Goal: Browse casually: Explore the website without a specific task or goal

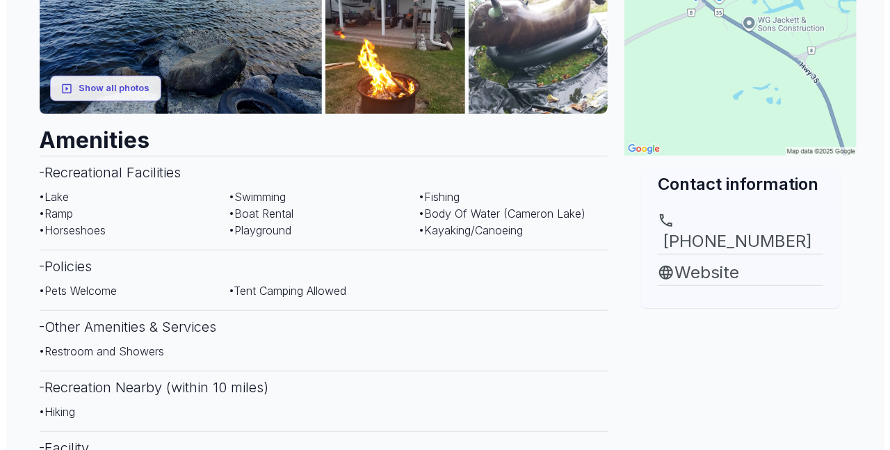
scroll to position [371, 0]
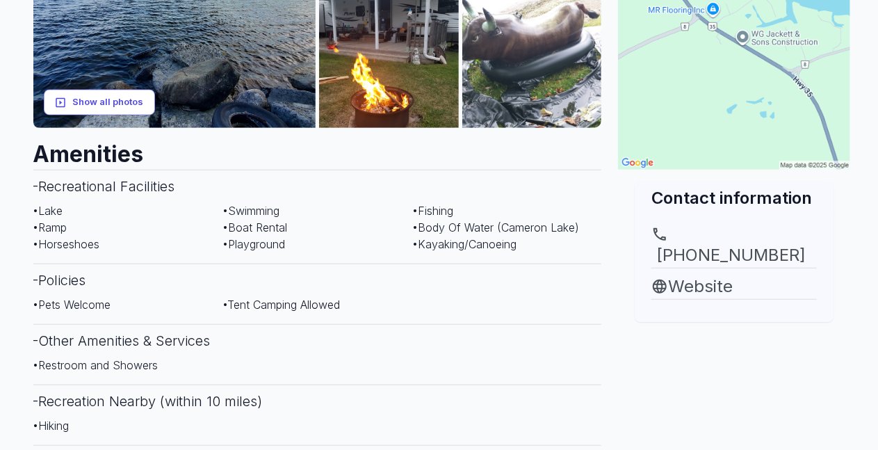
click at [88, 102] on button "Show all photos" at bounding box center [99, 103] width 111 height 26
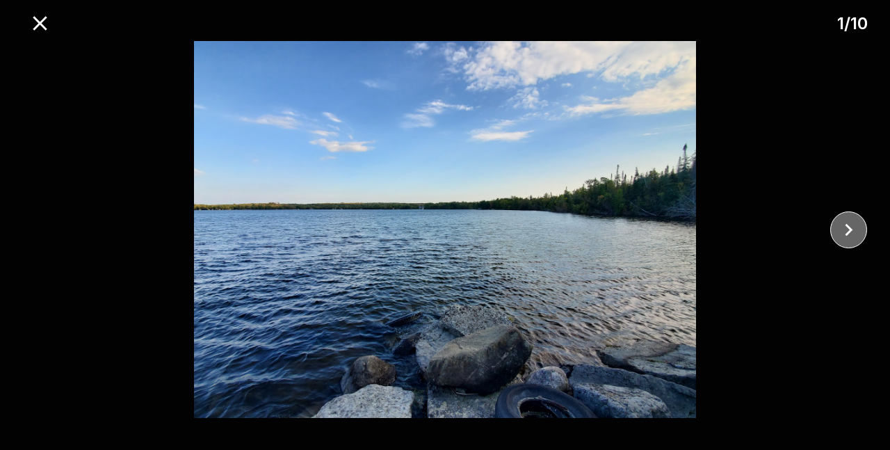
click at [848, 226] on icon "close" at bounding box center [850, 229] width 8 height 13
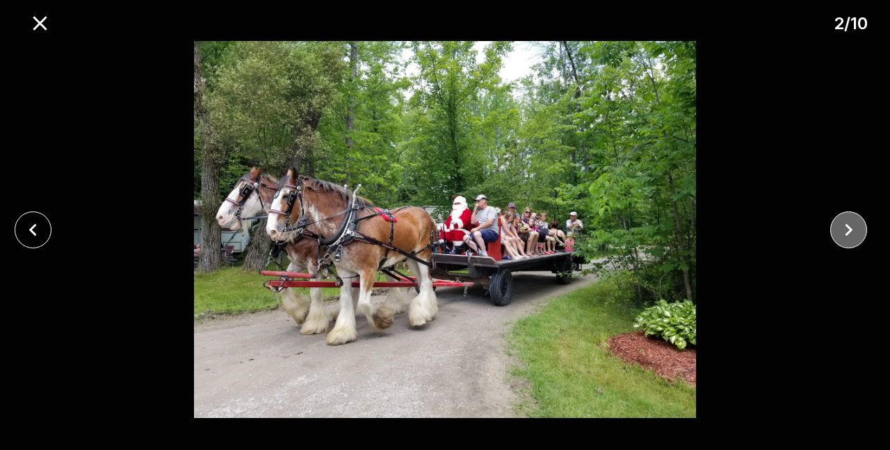
click at [848, 226] on icon "close" at bounding box center [850, 229] width 8 height 13
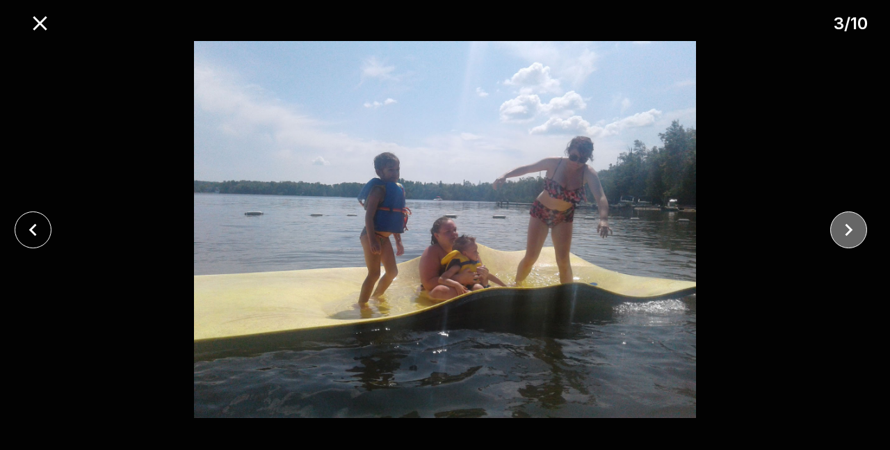
click at [848, 226] on icon "close" at bounding box center [850, 229] width 8 height 13
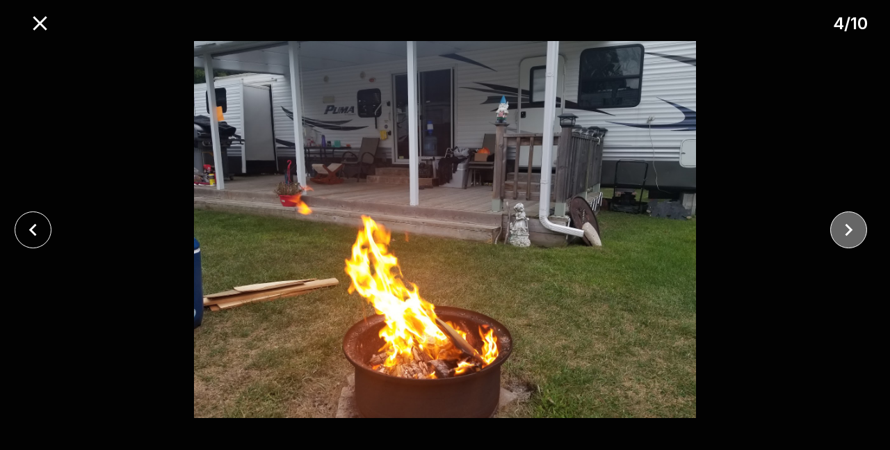
click at [848, 226] on icon "close" at bounding box center [850, 229] width 8 height 13
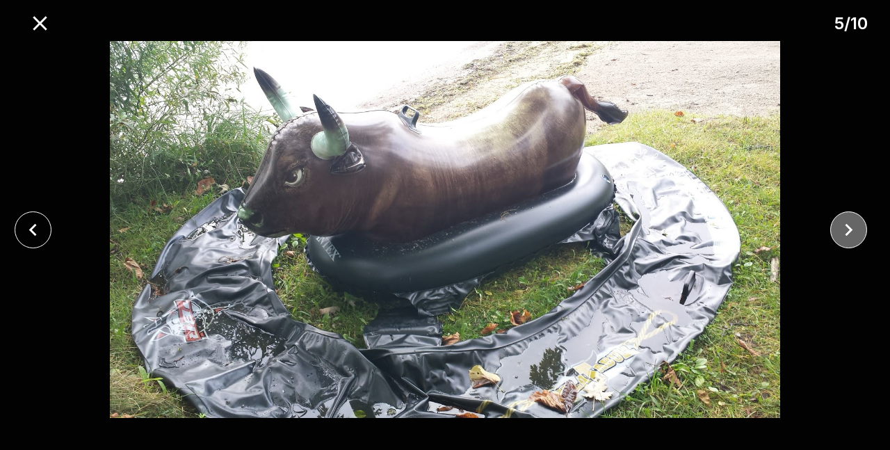
click at [848, 226] on icon "close" at bounding box center [850, 229] width 8 height 13
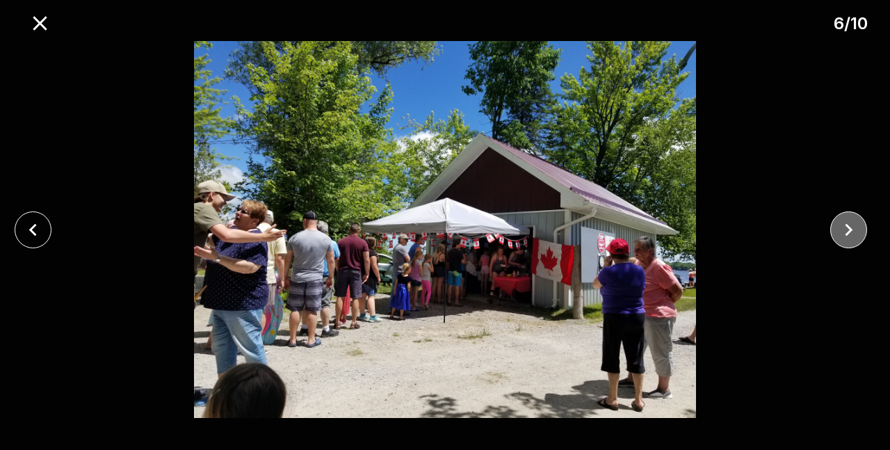
click at [848, 226] on icon "close" at bounding box center [850, 229] width 8 height 13
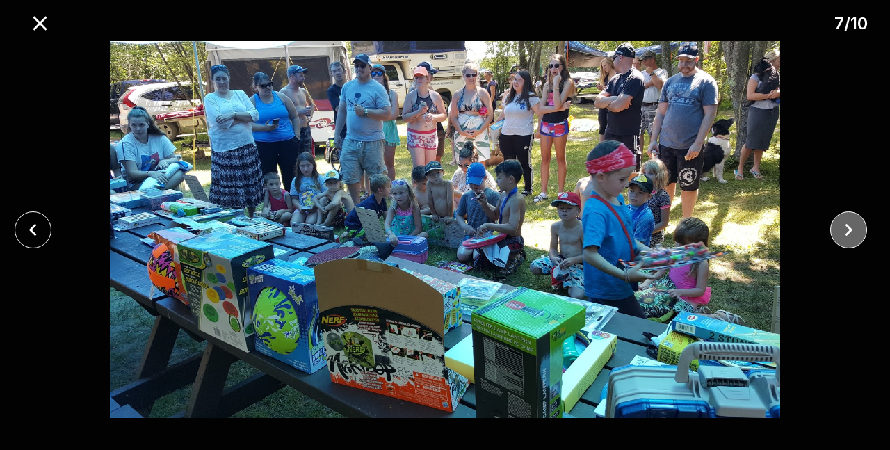
click at [848, 226] on icon "close" at bounding box center [850, 229] width 8 height 13
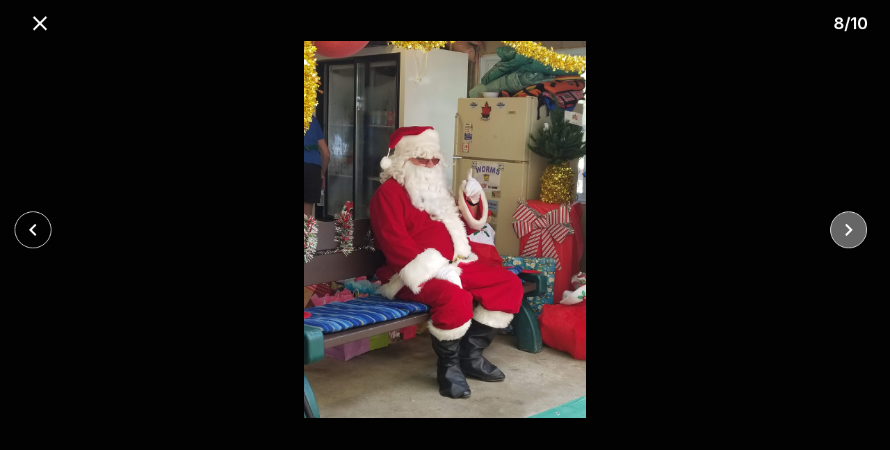
click at [848, 226] on icon "close" at bounding box center [850, 229] width 8 height 13
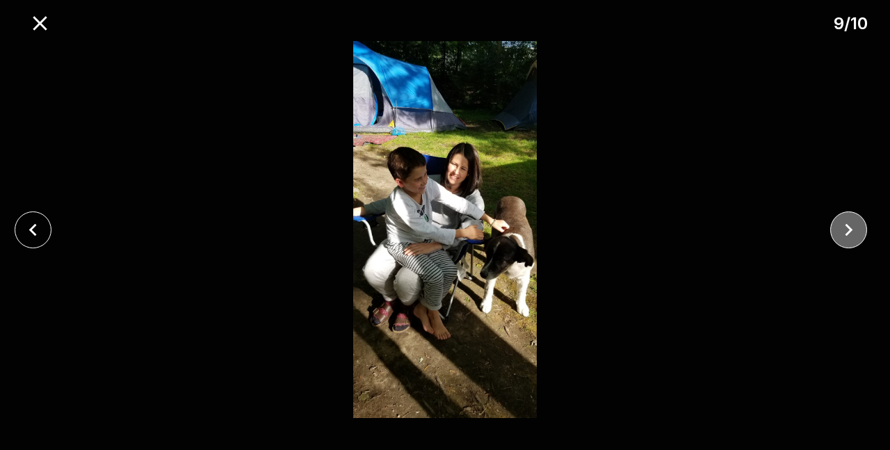
click at [848, 226] on icon "close" at bounding box center [850, 229] width 8 height 13
